Goal: Answer question/provide support

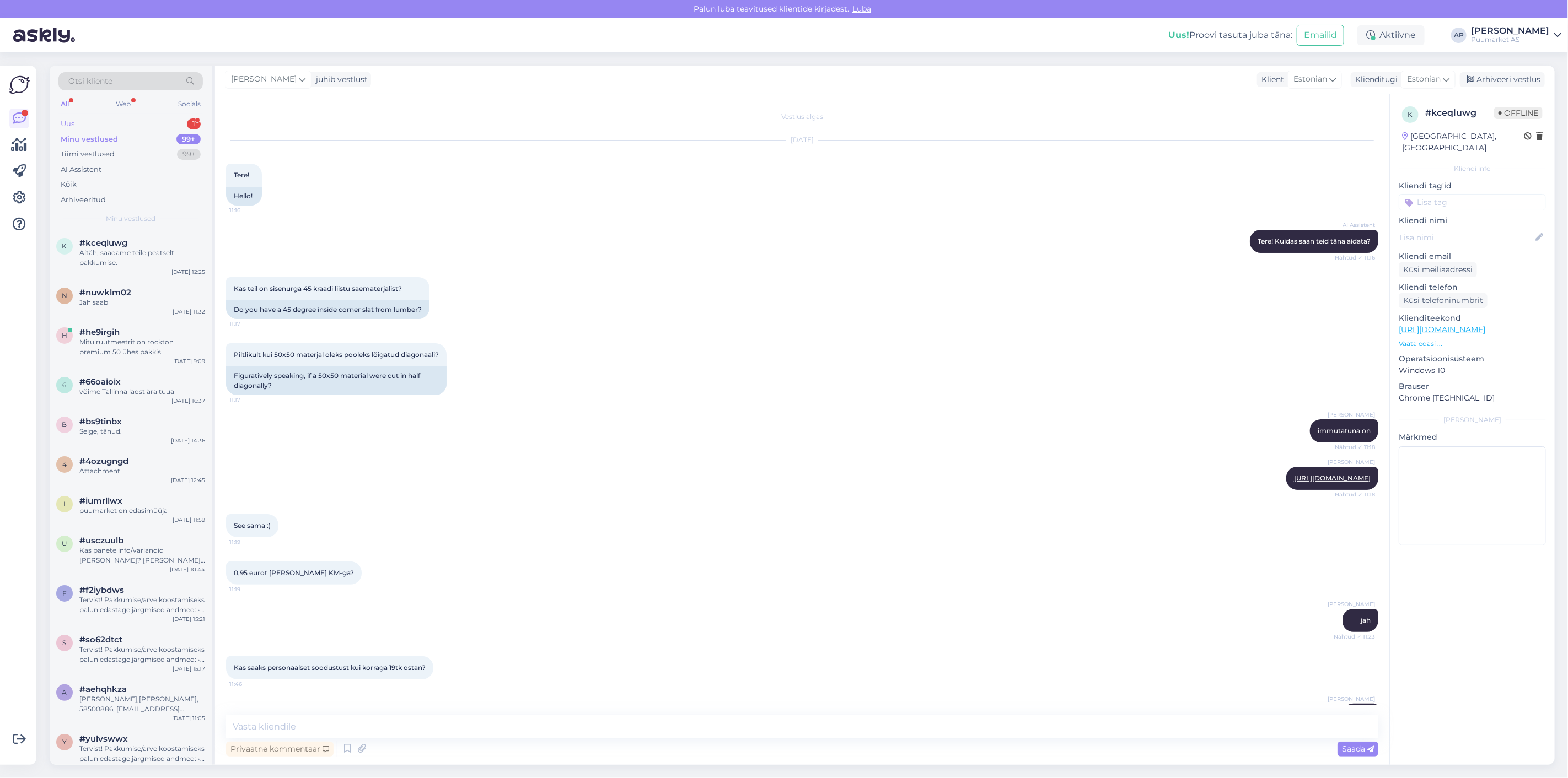
scroll to position [414, 0]
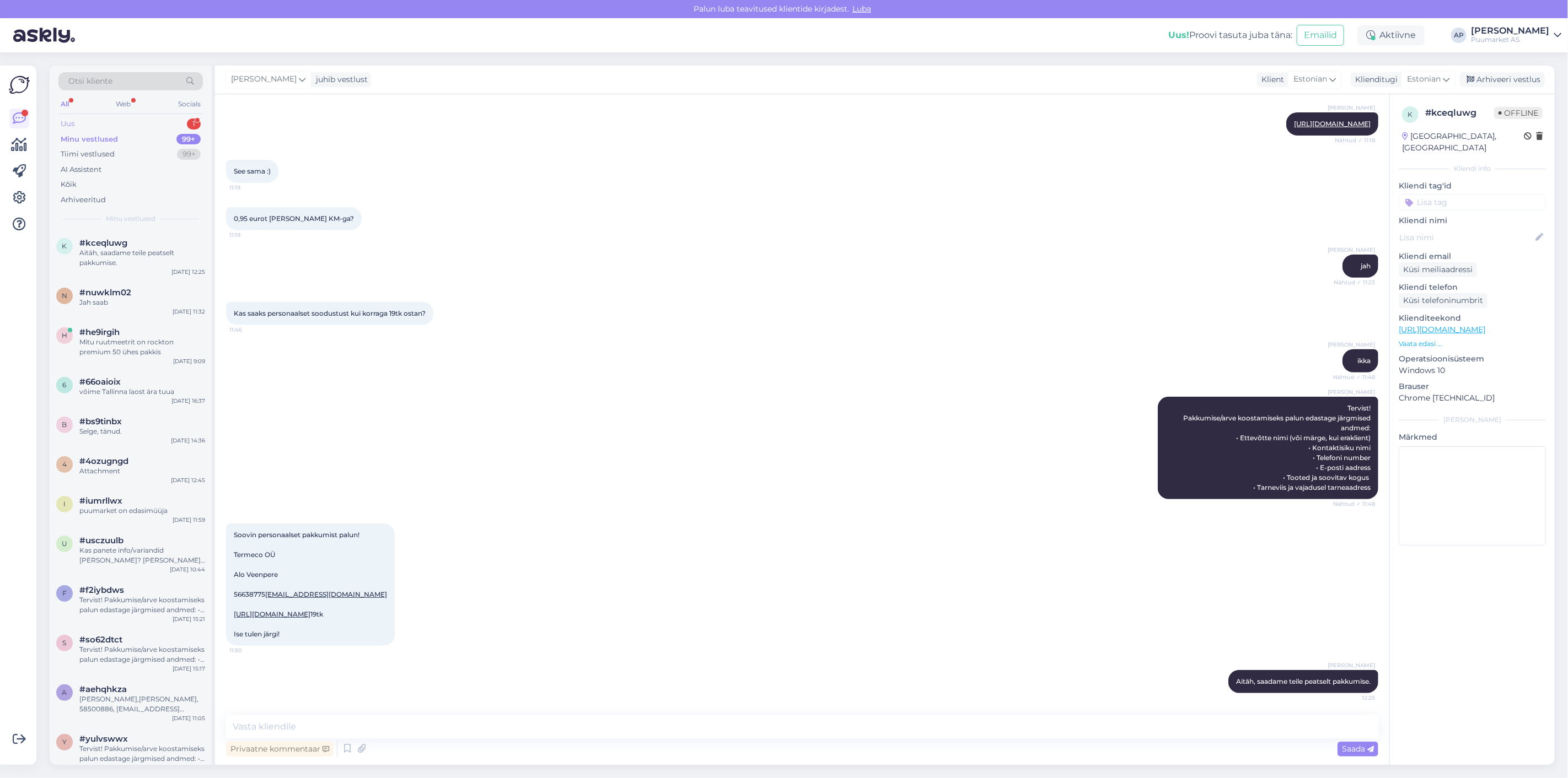
click at [123, 118] on div "Uus 1" at bounding box center [130, 124] width 145 height 16
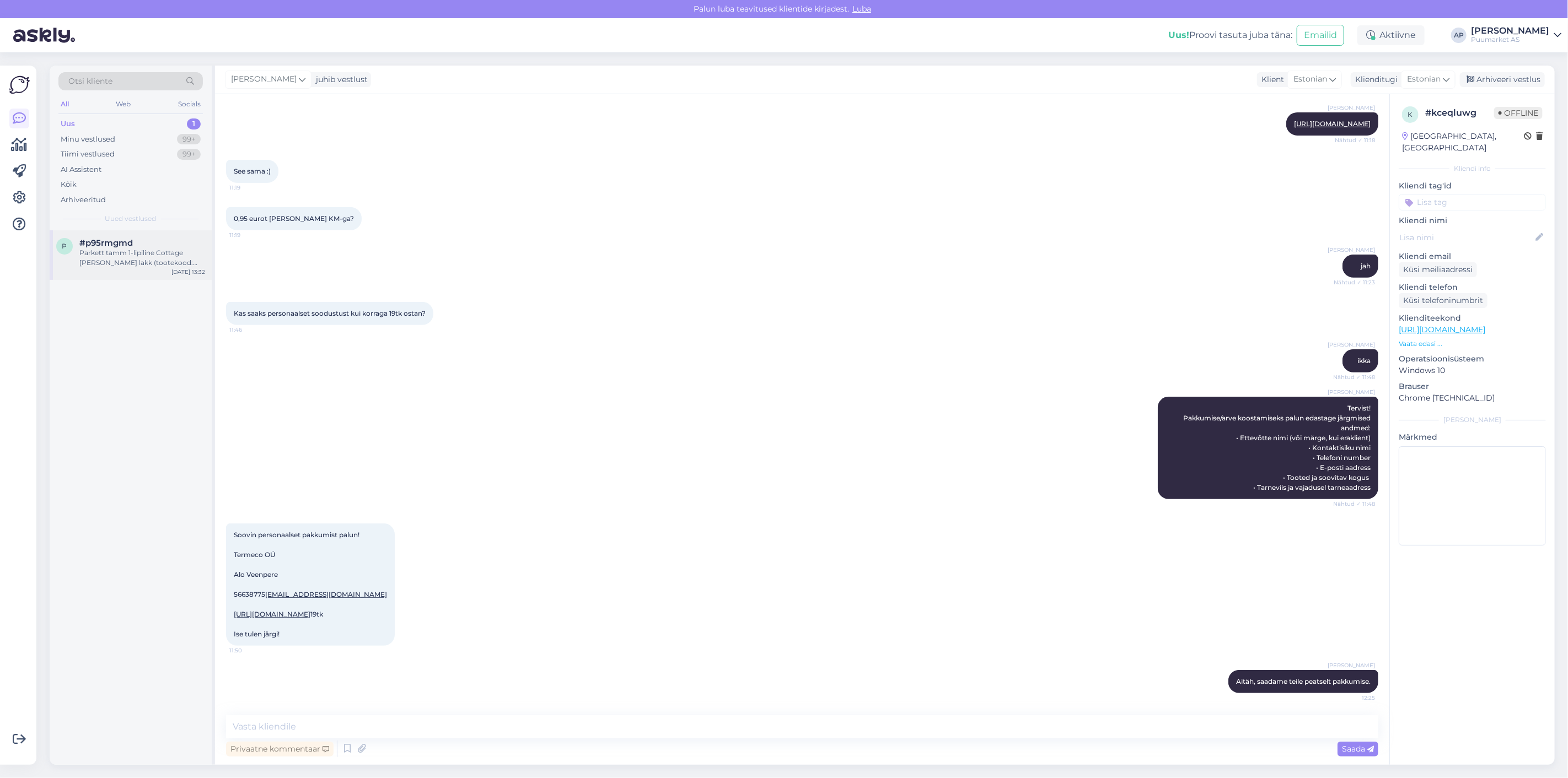
click at [125, 263] on div "Parkett tamm 1-lipiline Cottage [PERSON_NAME] lakk (tootekood: 117404) on Tartu…" at bounding box center [142, 258] width 126 height 20
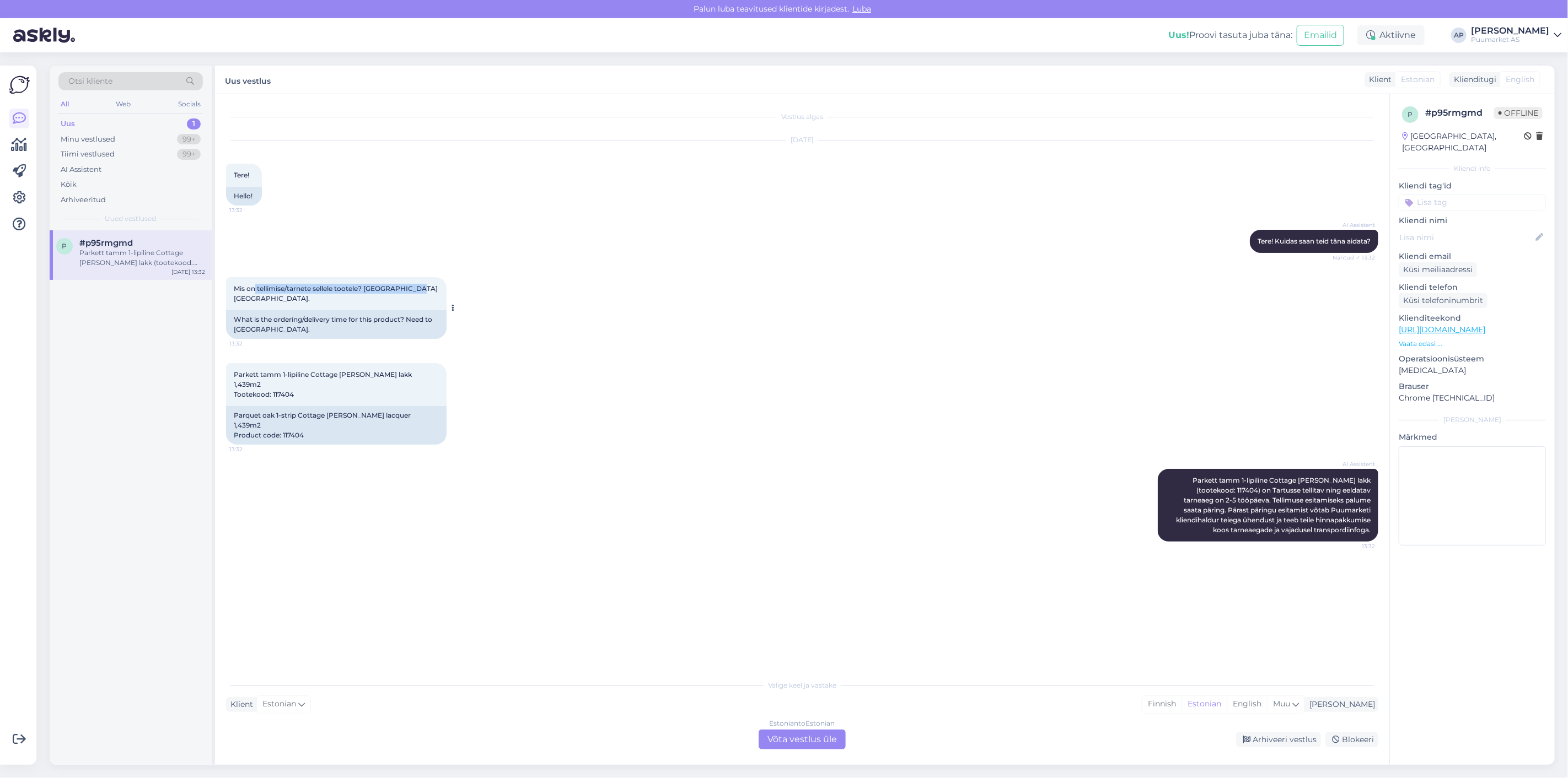
drag, startPoint x: 316, startPoint y: 287, endPoint x: 444, endPoint y: 285, distance: 128.0
click at [444, 285] on div "Mis on tellimise/tarnete sellele tootele? [GEOGRAPHIC_DATA] [GEOGRAPHIC_DATA]. …" at bounding box center [336, 293] width 221 height 33
click at [514, 282] on div "Mis on tellimise/tarnete sellele tootele? [GEOGRAPHIC_DATA] [GEOGRAPHIC_DATA]. …" at bounding box center [802, 307] width 1152 height 86
drag, startPoint x: 307, startPoint y: 376, endPoint x: 273, endPoint y: 379, distance: 34.1
click at [273, 379] on div "Parkett tamm 1-lipiline Cottage [PERSON_NAME] lakk 1,439m2 Tootekood: 117404 13…" at bounding box center [336, 384] width 221 height 43
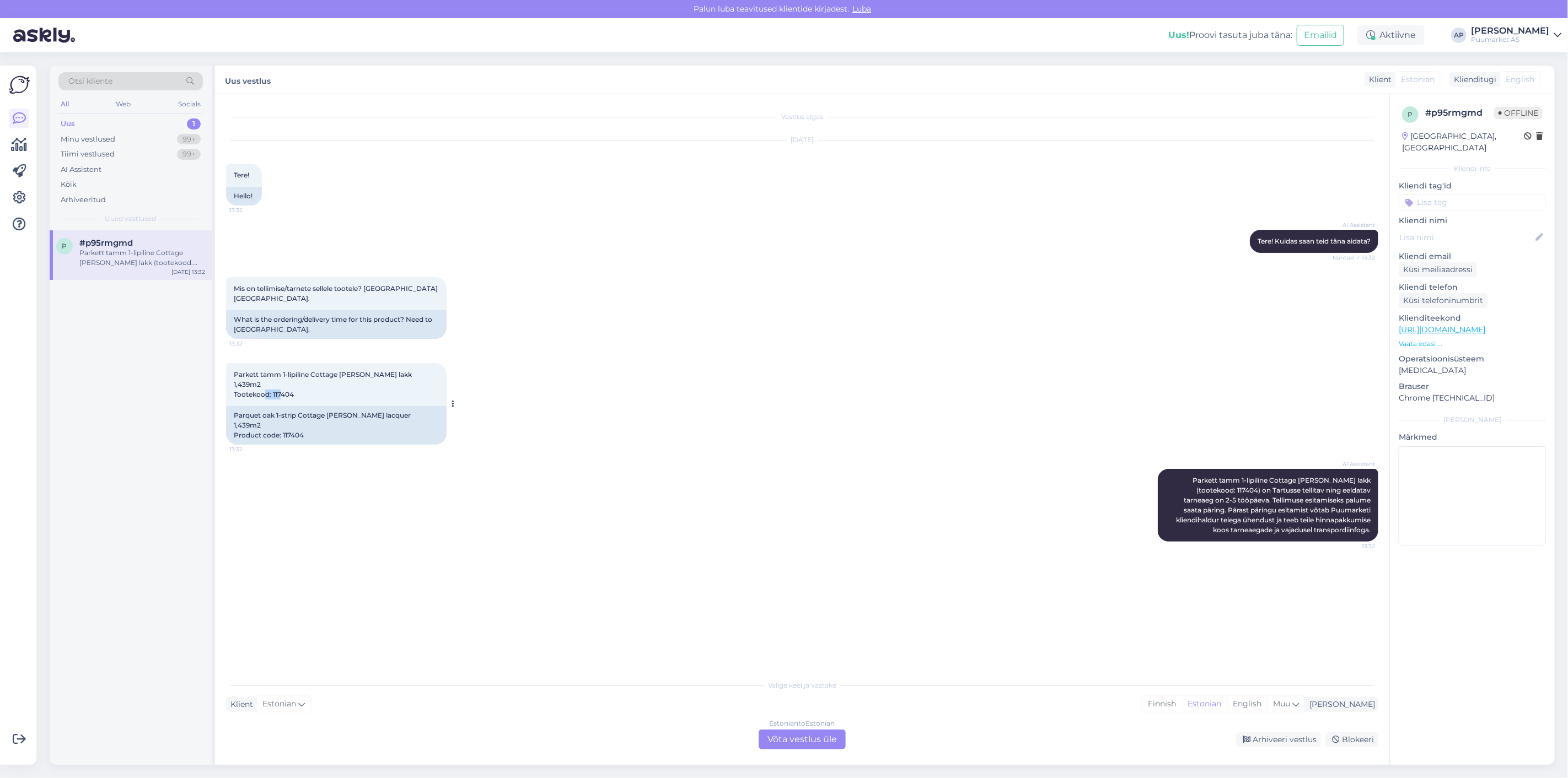
copy span "117404"
click at [392, 481] on div "AI Assistent [PERSON_NAME] 1-lipiline Cottage [PERSON_NAME] (tootekood: 117404)…" at bounding box center [802, 505] width 1152 height 97
drag, startPoint x: 1214, startPoint y: 463, endPoint x: 1278, endPoint y: 482, distance: 66.8
click at [1286, 478] on span "Parkett tamm 1-lipiline Cottage [PERSON_NAME] lakk (tootekood: 117404) on Tartu…" at bounding box center [1275, 505] width 197 height 58
click at [1278, 482] on span "Parkett tamm 1-lipiline Cottage [PERSON_NAME] lakk (tootekood: 117404) on Tartu…" at bounding box center [1275, 505] width 197 height 58
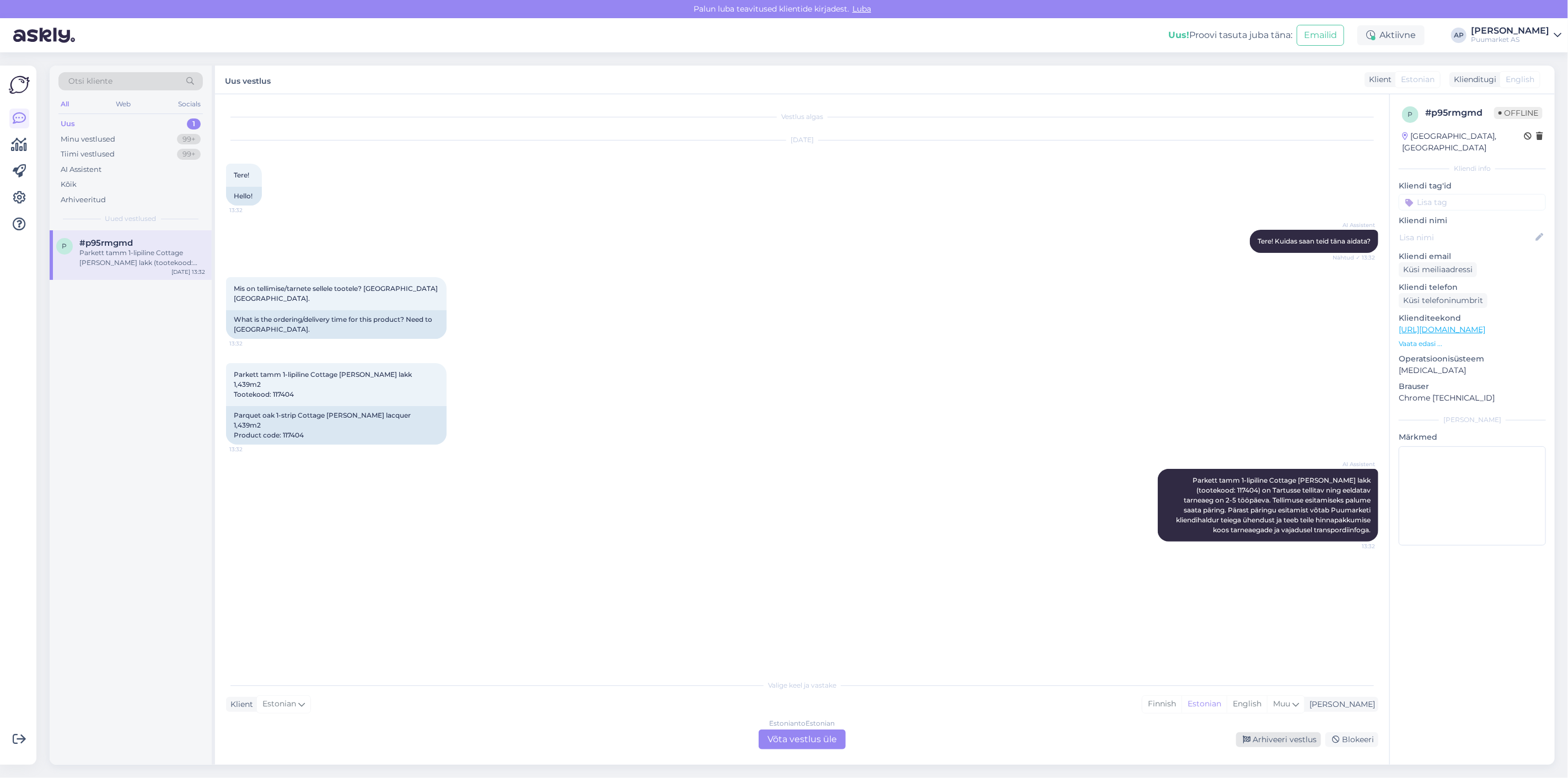
click at [1289, 733] on div "Arhiveeri vestlus" at bounding box center [1278, 740] width 85 height 15
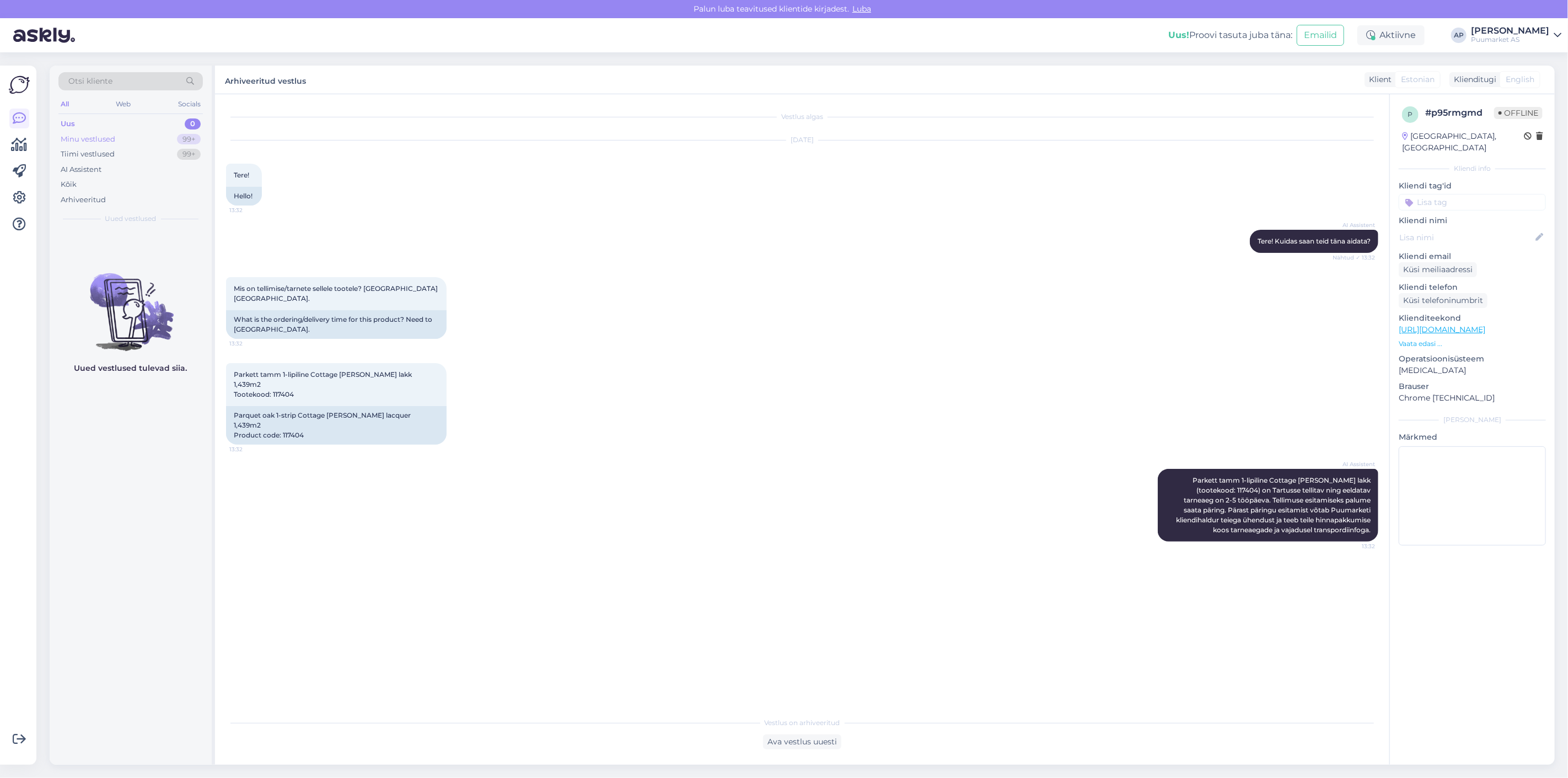
click at [61, 132] on div "Minu vestlused 99+" at bounding box center [130, 140] width 145 height 16
